Goal: Information Seeking & Learning: Find specific fact

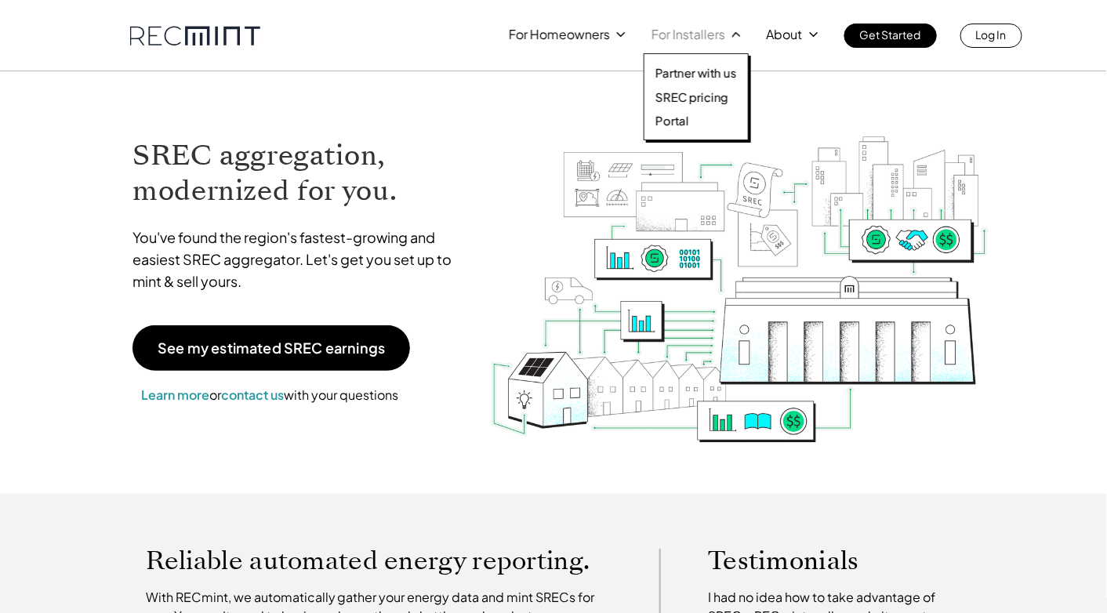
click at [714, 29] on p "For Installers" at bounding box center [689, 35] width 74 height 22
click at [696, 94] on p "SREC pricing" at bounding box center [691, 97] width 73 height 16
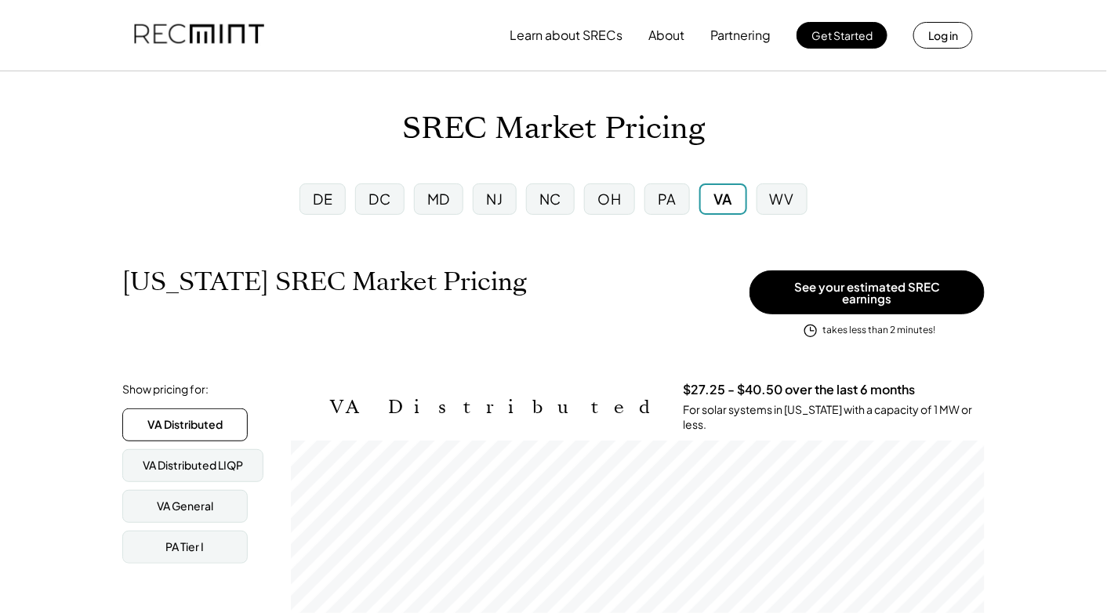
scroll to position [258, 694]
click at [439, 197] on div "MD" at bounding box center [438, 199] width 23 height 20
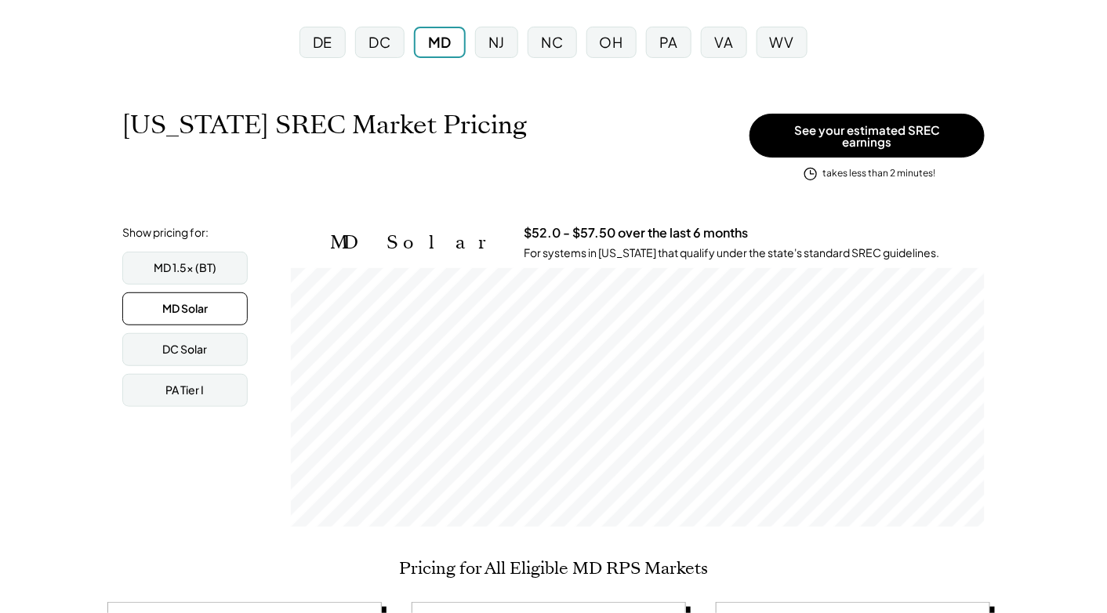
scroll to position [157, 0]
